Goal: Task Accomplishment & Management: Manage account settings

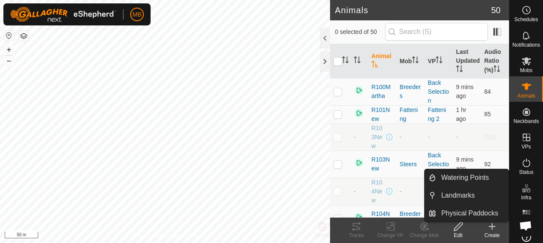
click at [525, 197] on span "Infra" at bounding box center [526, 197] width 10 height 5
click at [527, 191] on icon at bounding box center [529, 190] width 4 height 5
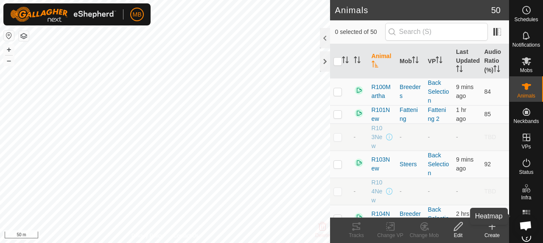
click at [523, 213] on rect at bounding box center [524, 214] width 2 height 2
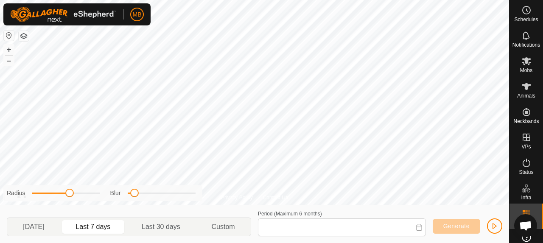
type input "[DATE] - [DATE]"
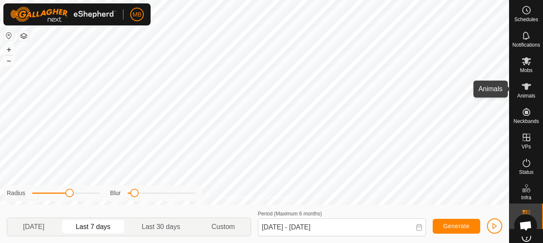
click at [522, 88] on icon at bounding box center [527, 87] width 10 height 10
click at [526, 68] on span "Mobs" at bounding box center [526, 70] width 12 height 5
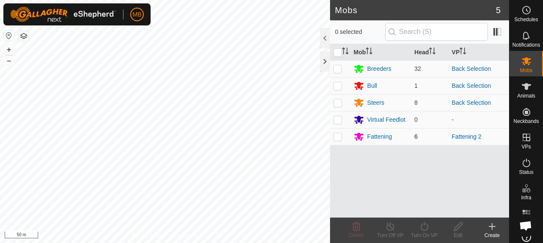
click at [337, 139] on td at bounding box center [340, 136] width 20 height 17
checkbox input "true"
click at [386, 135] on div "Fattening" at bounding box center [380, 136] width 25 height 9
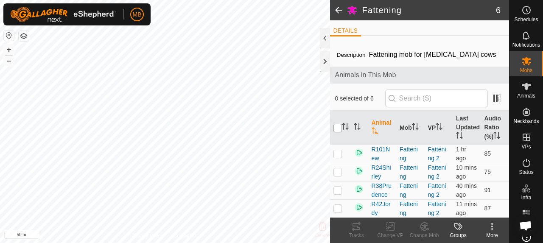
click at [338, 127] on input "checkbox" at bounding box center [338, 128] width 8 height 8
checkbox input "true"
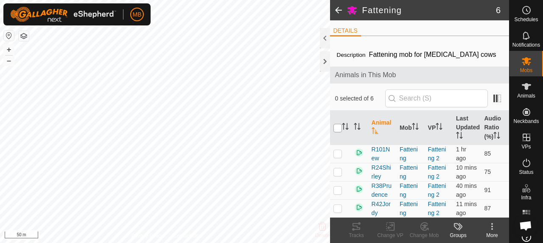
checkbox input "true"
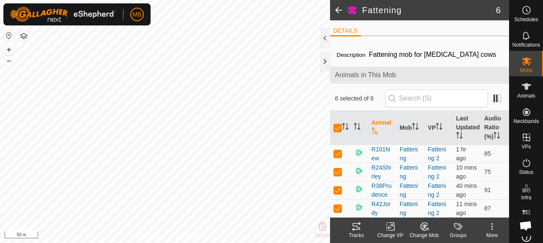
click at [353, 232] on div "Tracks" at bounding box center [357, 236] width 34 height 8
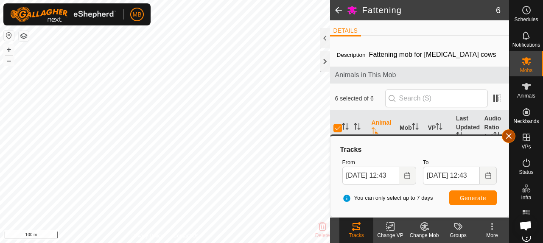
click at [512, 138] on button "button" at bounding box center [509, 136] width 14 height 14
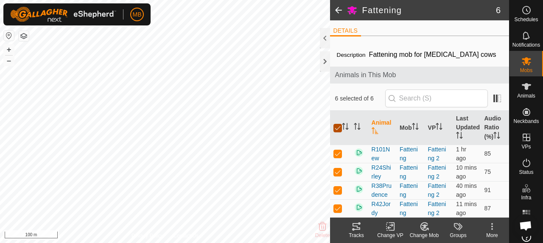
click at [338, 127] on input "checkbox" at bounding box center [338, 128] width 8 height 8
checkbox input "false"
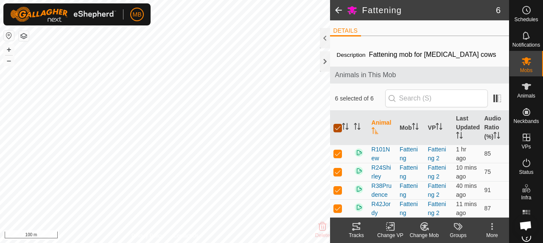
checkbox input "false"
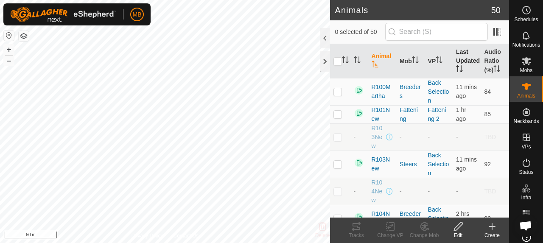
click at [464, 62] on th "Last Updated" at bounding box center [467, 61] width 28 height 34
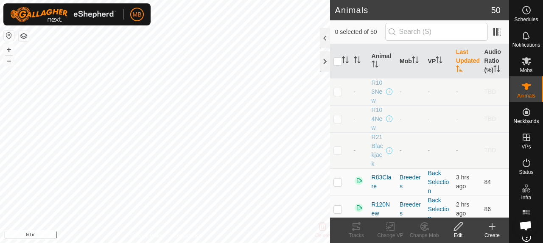
click at [464, 62] on th "Last Updated" at bounding box center [467, 61] width 28 height 34
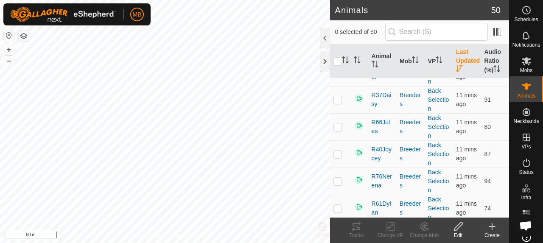
scroll to position [340, 0]
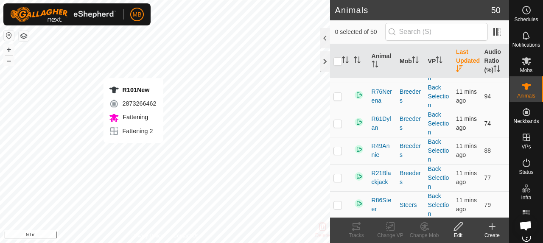
checkbox input "true"
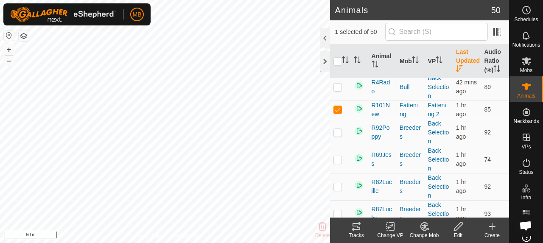
scroll to position [976, 0]
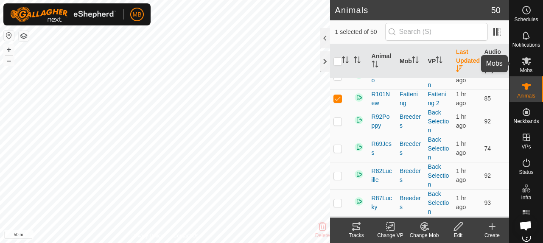
click at [526, 68] on span "Mobs" at bounding box center [526, 70] width 12 height 5
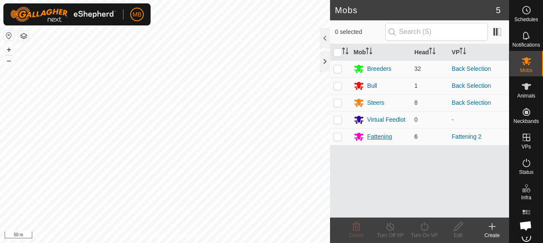
click at [374, 135] on div "Fattening" at bounding box center [380, 136] width 25 height 9
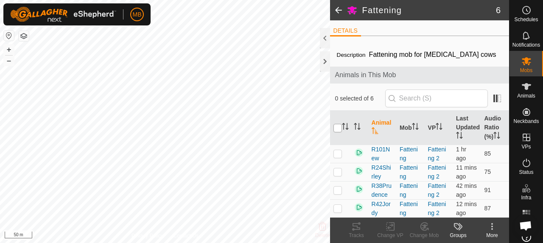
click at [337, 128] on input "checkbox" at bounding box center [338, 128] width 8 height 8
checkbox input "true"
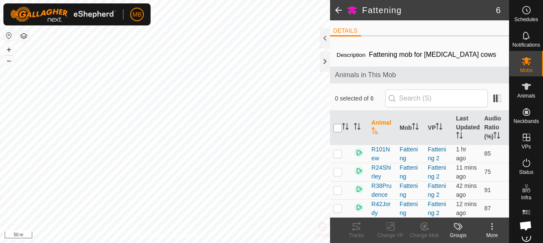
checkbox input "true"
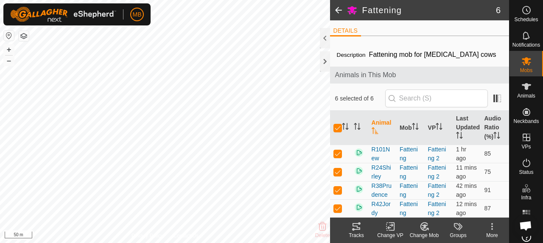
click at [357, 225] on icon at bounding box center [356, 227] width 10 height 10
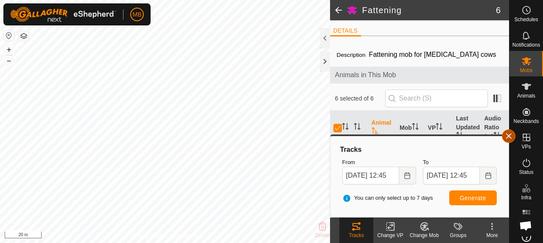
click at [505, 140] on button "button" at bounding box center [509, 136] width 14 height 14
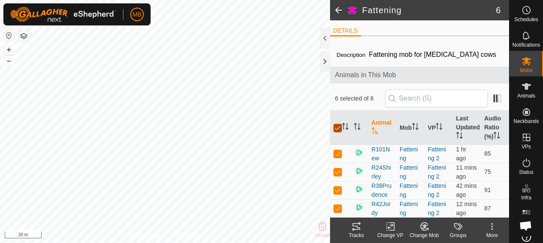
click at [334, 126] on input "checkbox" at bounding box center [338, 128] width 8 height 8
checkbox input "false"
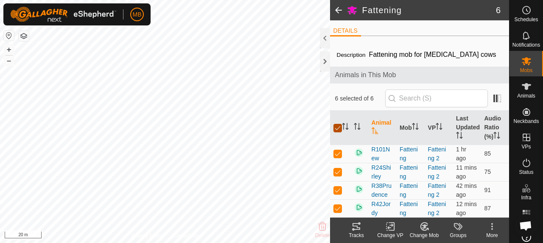
checkbox input "false"
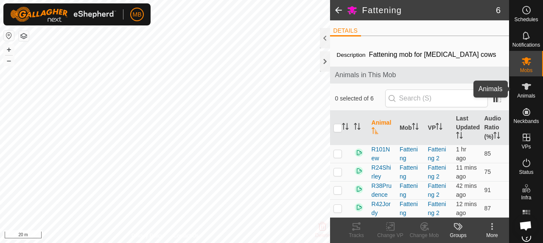
click at [524, 92] on es-animals-svg-icon at bounding box center [526, 87] width 15 height 14
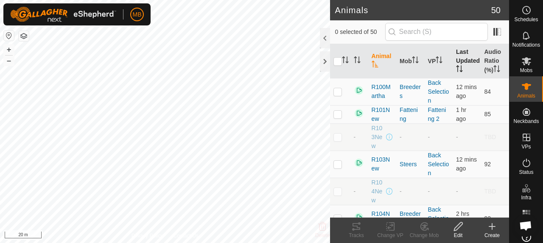
click at [468, 59] on th "Last Updated" at bounding box center [467, 61] width 28 height 34
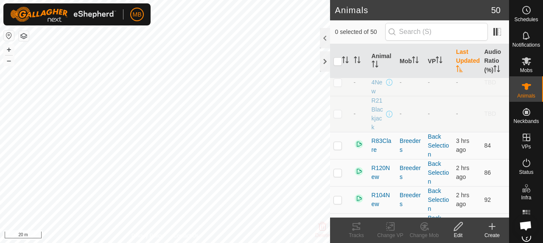
scroll to position [85, 0]
